Goal: Book appointment/travel/reservation

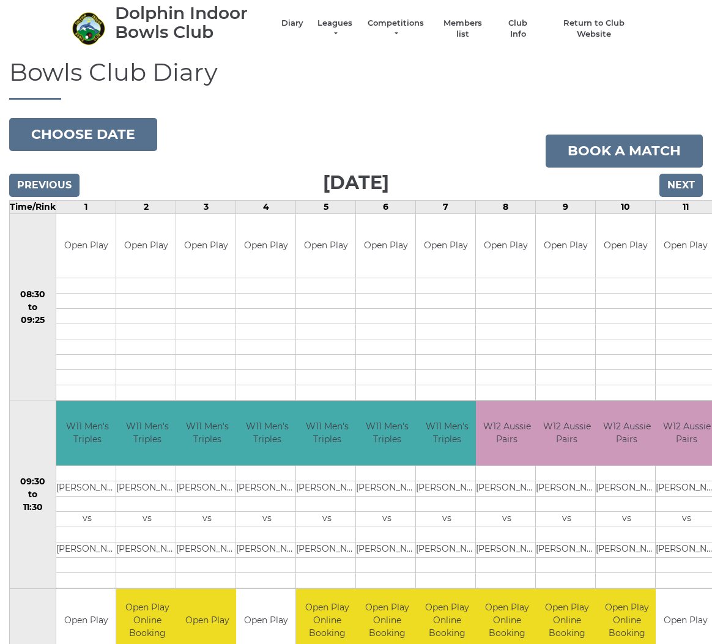
scroll to position [32, 0]
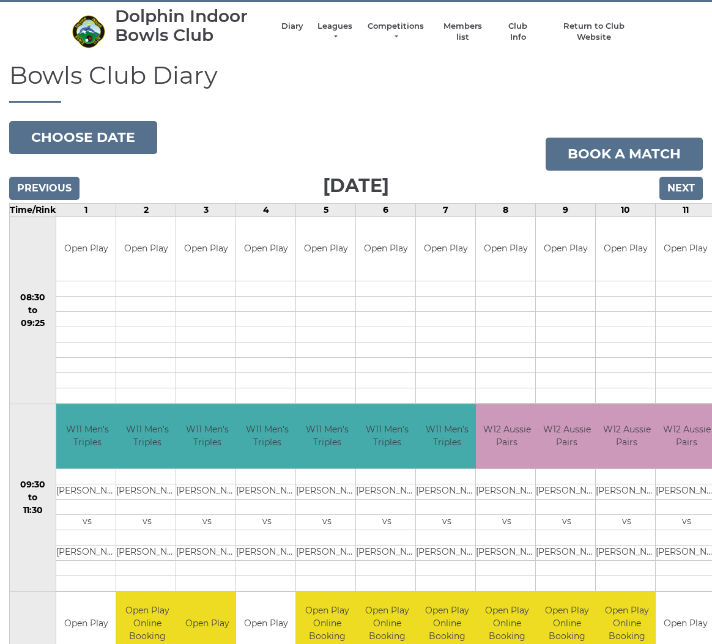
click at [683, 185] on input "Next" at bounding box center [681, 188] width 43 height 23
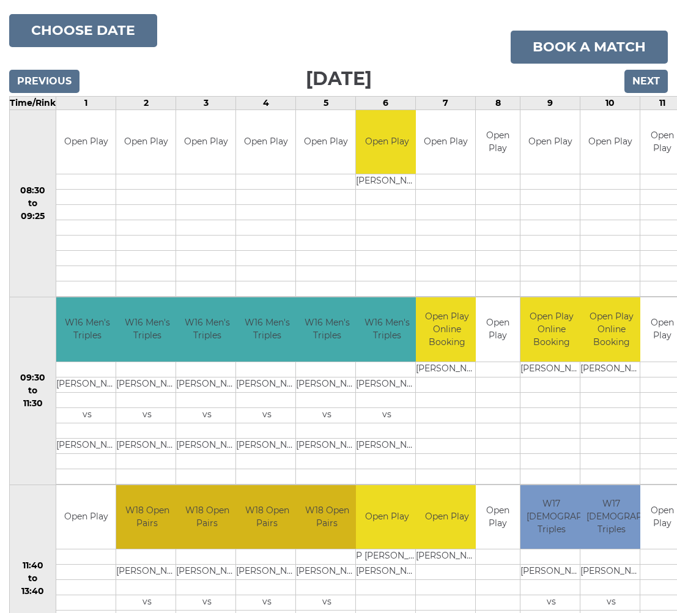
scroll to position [140, 0]
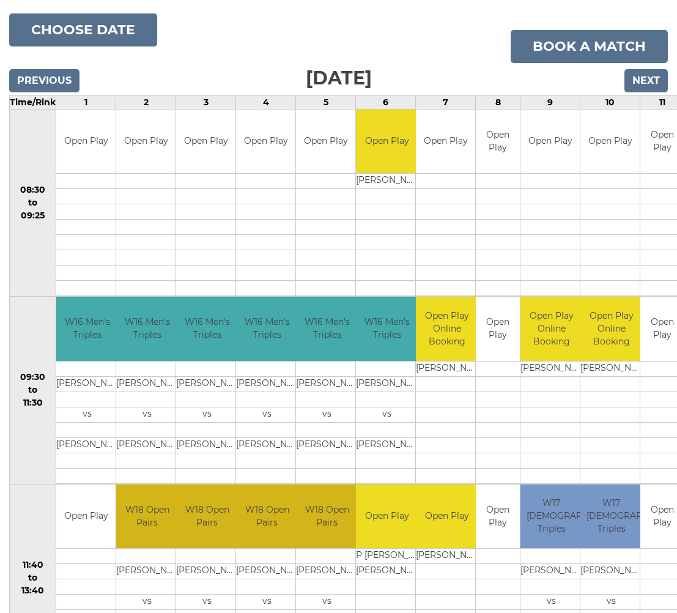
click at [652, 78] on input "Next" at bounding box center [646, 80] width 43 height 23
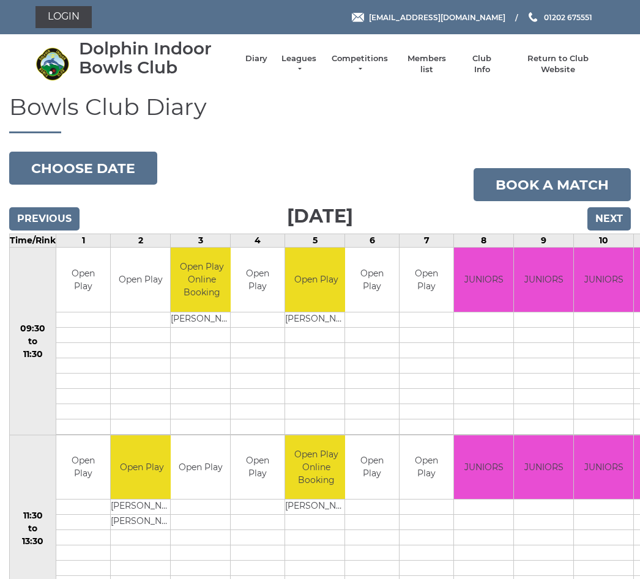
click at [622, 221] on input "Next" at bounding box center [608, 218] width 43 height 23
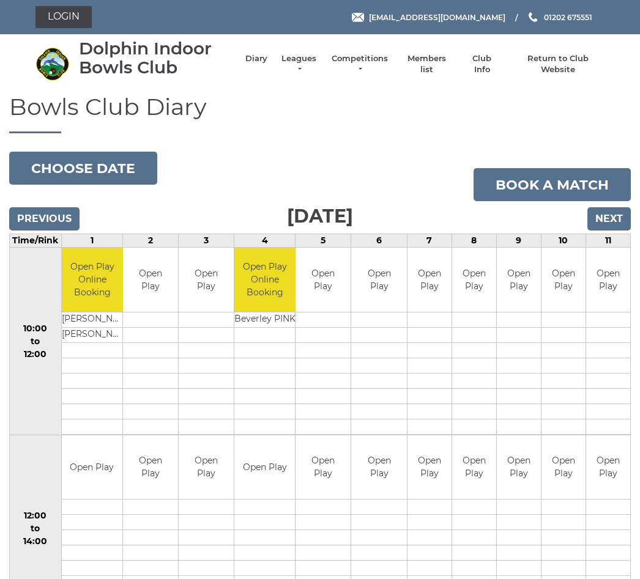
click at [615, 225] on input "Next" at bounding box center [608, 218] width 43 height 23
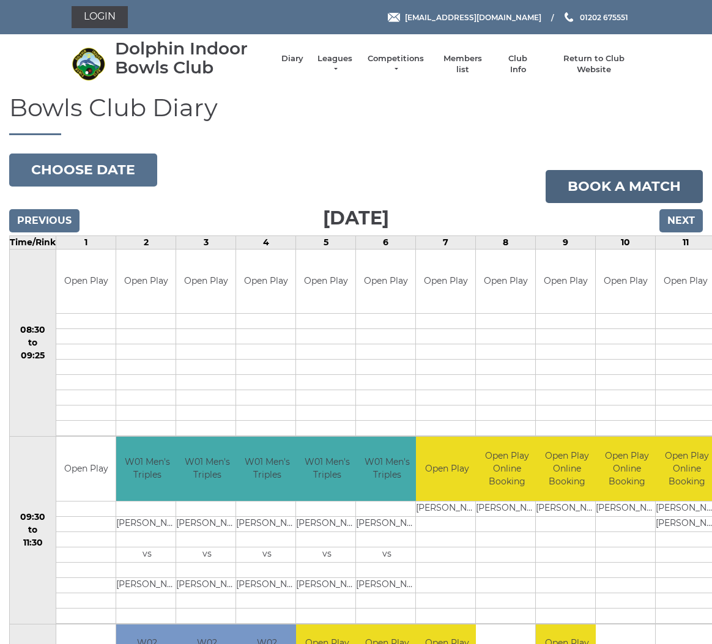
click at [641, 185] on link "Book a match" at bounding box center [624, 186] width 157 height 33
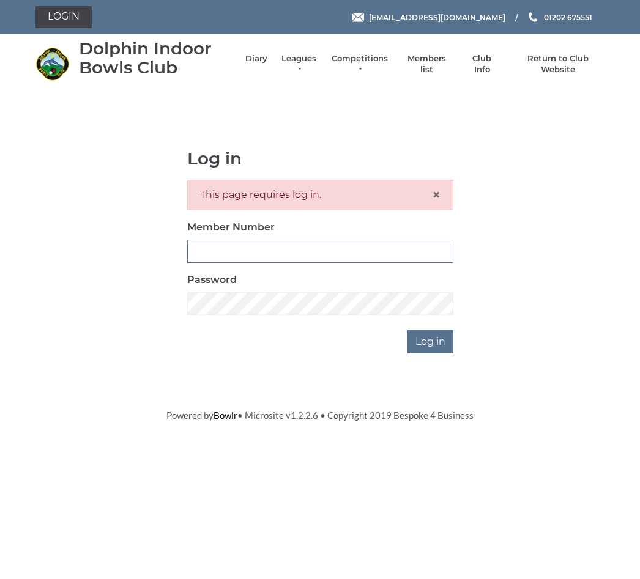
type input "3474"
click at [431, 341] on input "Log in" at bounding box center [430, 341] width 46 height 23
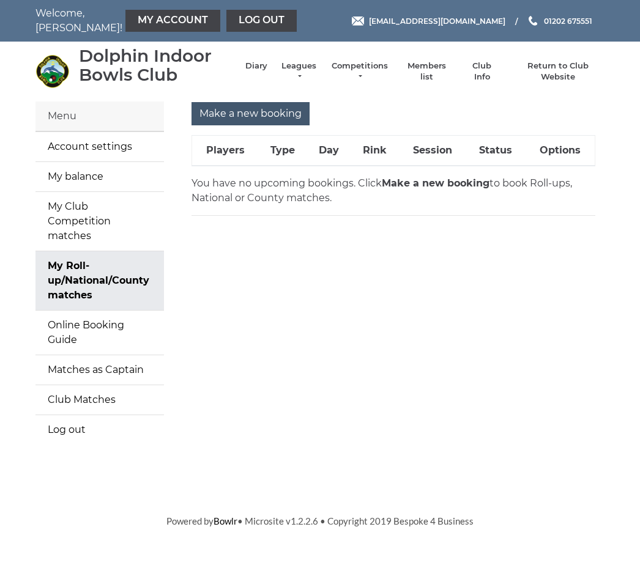
click at [272, 117] on input "Make a new booking" at bounding box center [250, 113] width 118 height 23
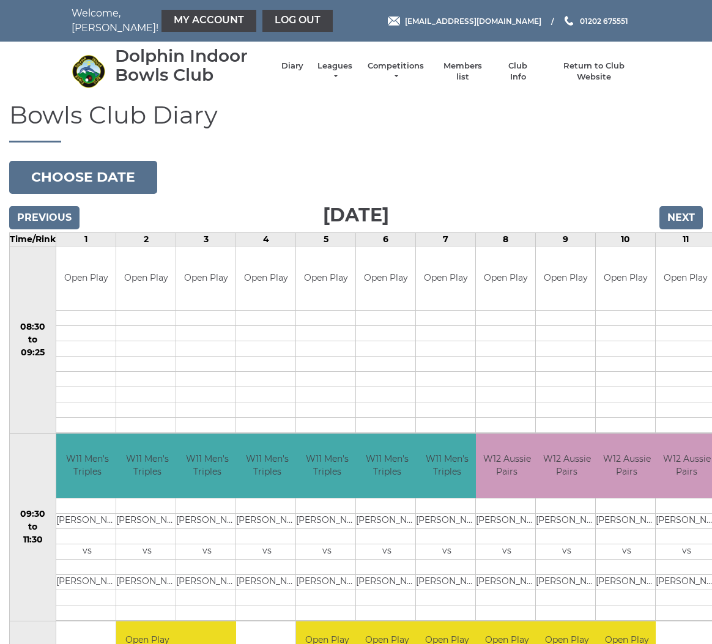
scroll to position [6, 0]
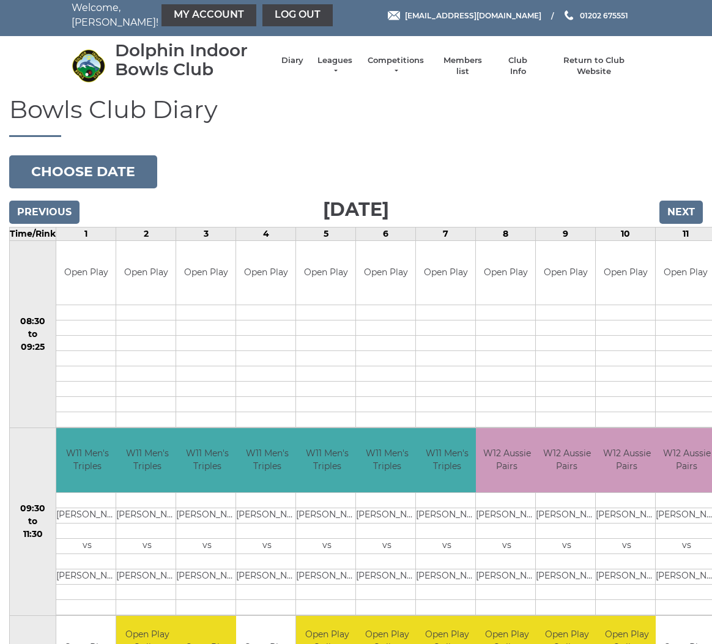
click at [687, 212] on input "Next" at bounding box center [681, 212] width 43 height 23
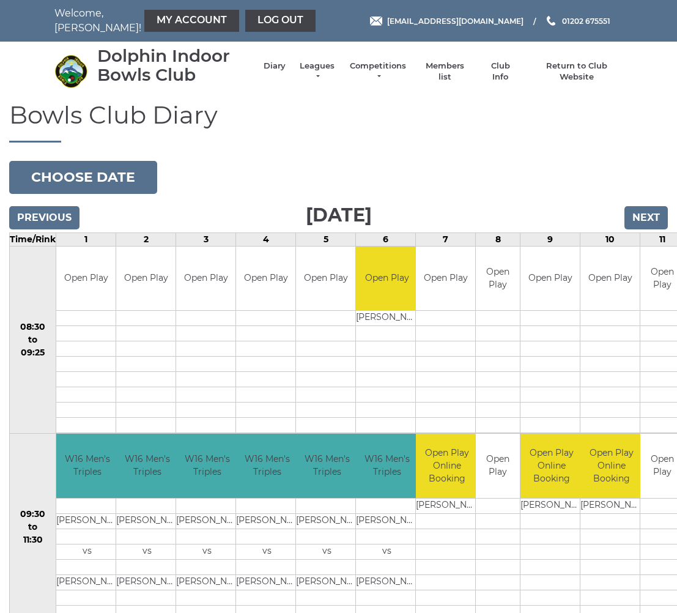
click at [657, 219] on input "Next" at bounding box center [646, 217] width 43 height 23
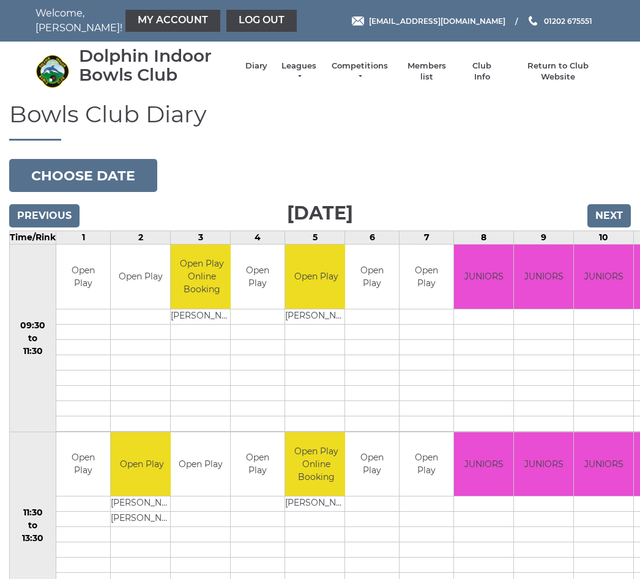
click at [611, 217] on input "Next" at bounding box center [608, 215] width 43 height 23
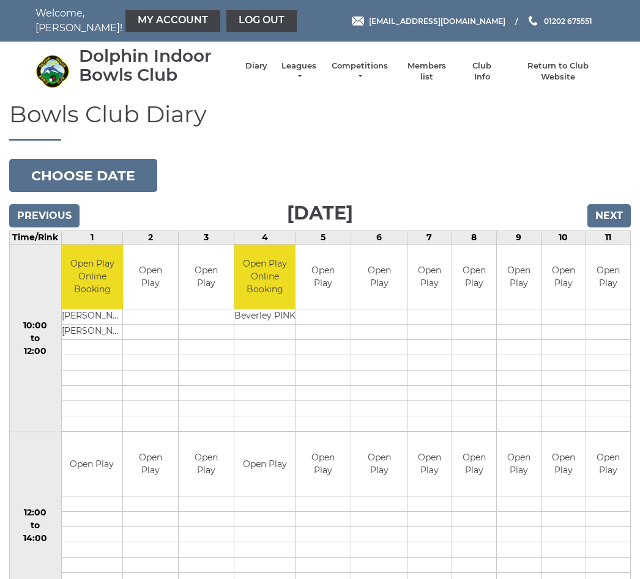
click at [617, 217] on input "Next" at bounding box center [608, 215] width 43 height 23
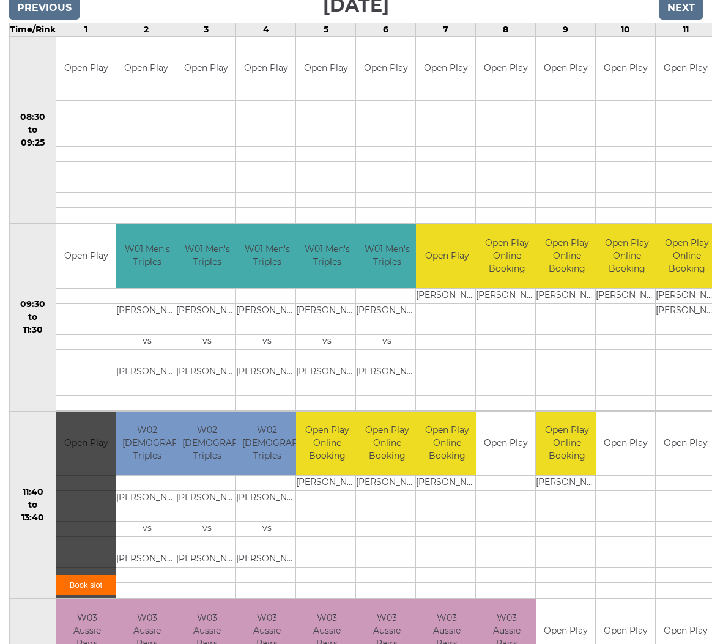
scroll to position [210, 0]
click at [97, 583] on link "Book slot" at bounding box center [85, 585] width 59 height 20
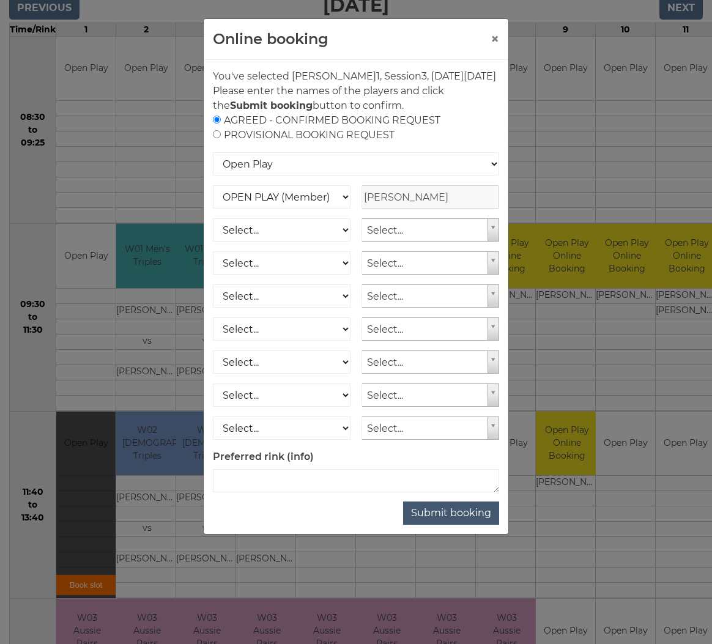
click at [470, 525] on button "Submit booking" at bounding box center [451, 513] width 96 height 23
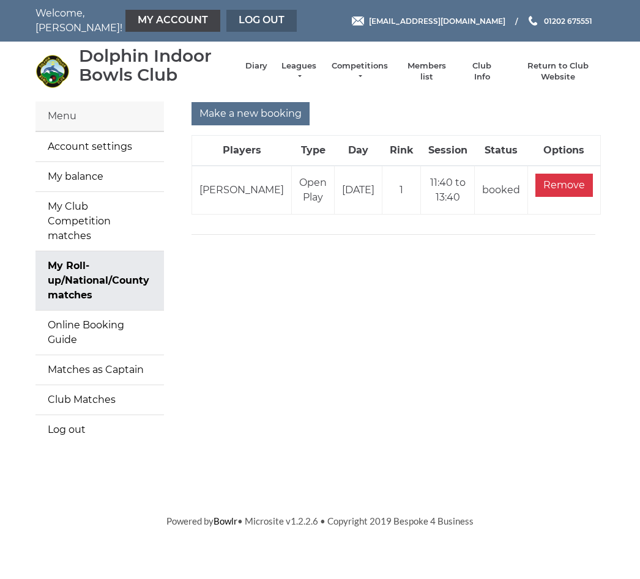
click at [236, 18] on link "Log out" at bounding box center [261, 21] width 70 height 22
